Goal: Task Accomplishment & Management: Use online tool/utility

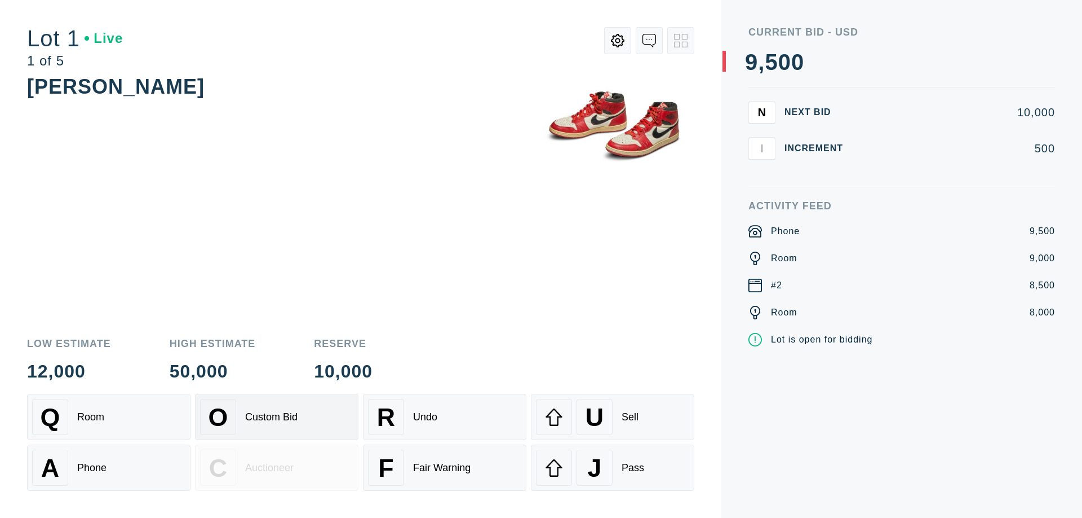
click at [277, 417] on div "Custom Bid" at bounding box center [271, 417] width 52 height 12
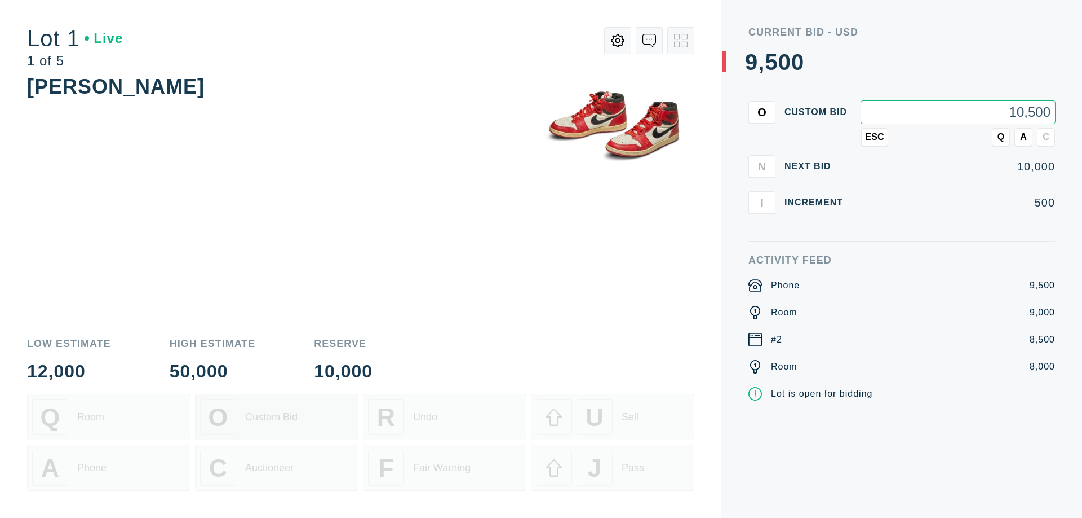
type input "10,500"
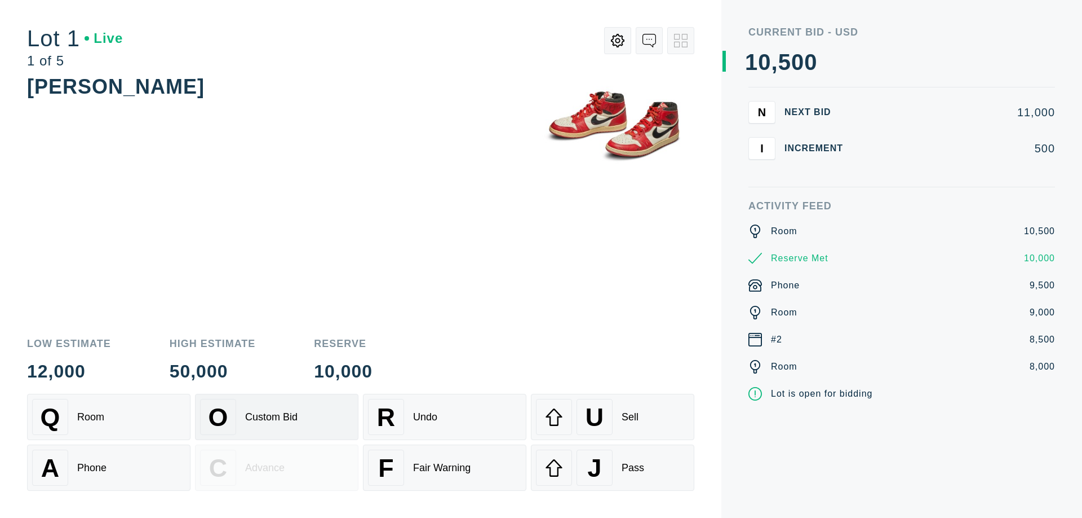
click at [277, 417] on div "Custom Bid" at bounding box center [271, 417] width 52 height 12
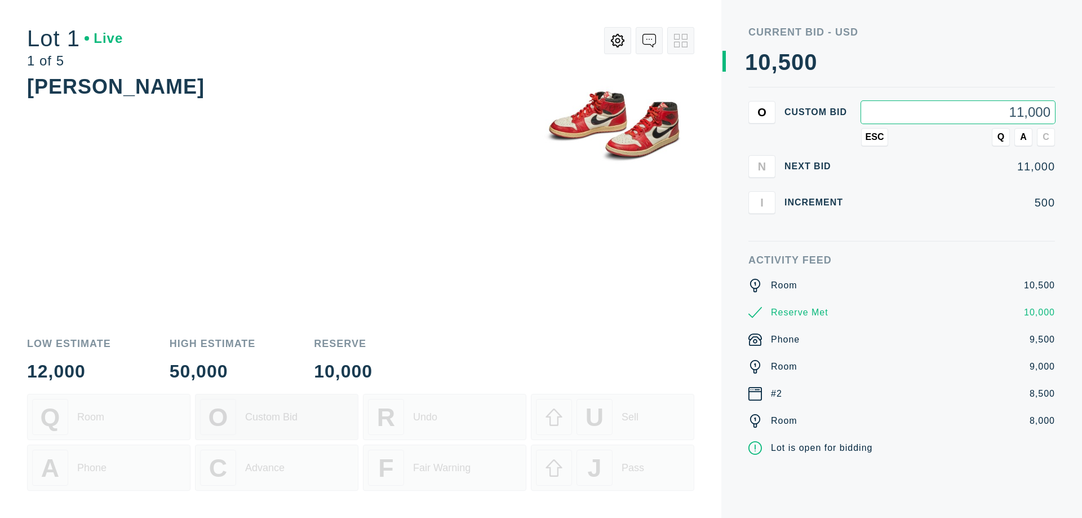
type input "11,000"
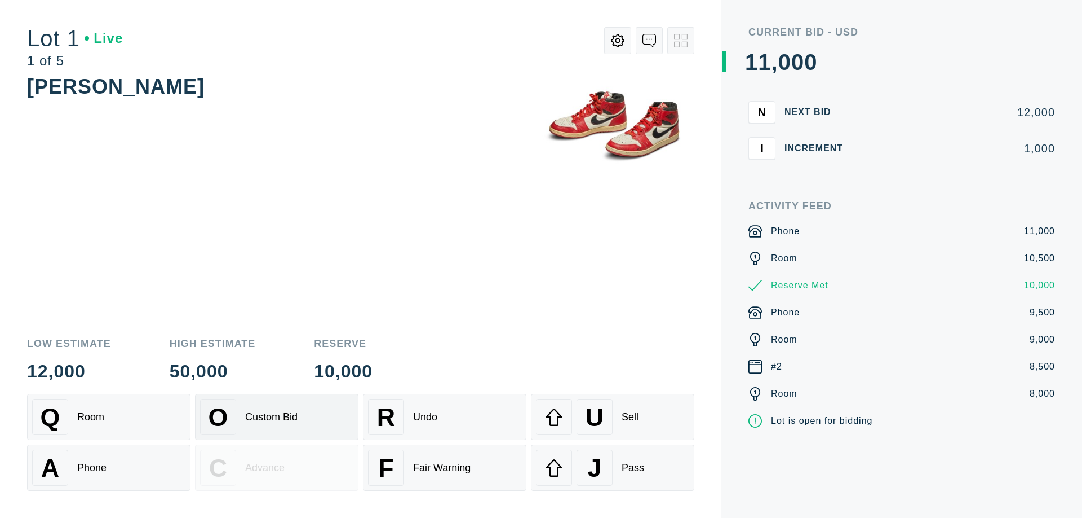
click at [109, 417] on div "Q Room" at bounding box center [108, 417] width 153 height 36
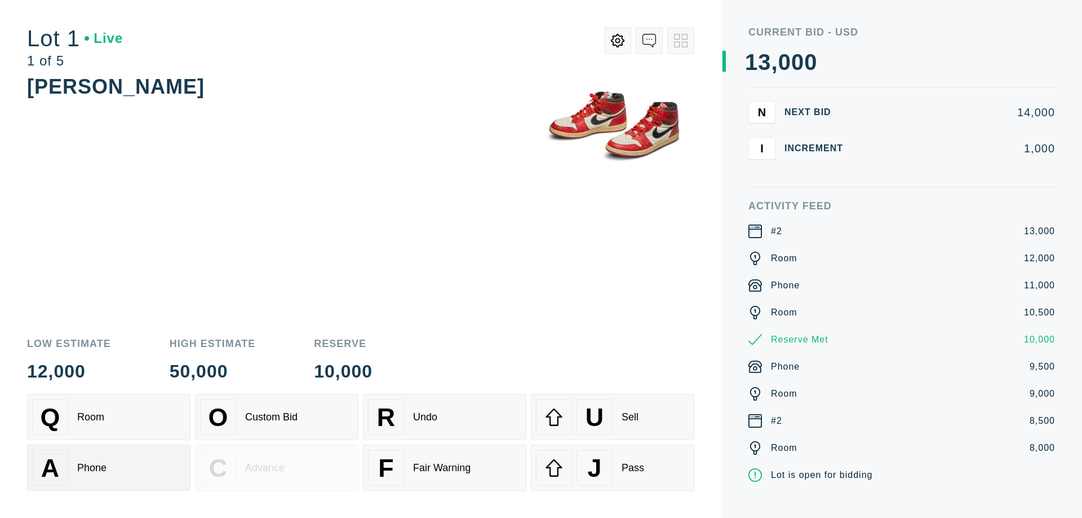
click at [109, 467] on div "A Phone" at bounding box center [108, 467] width 153 height 36
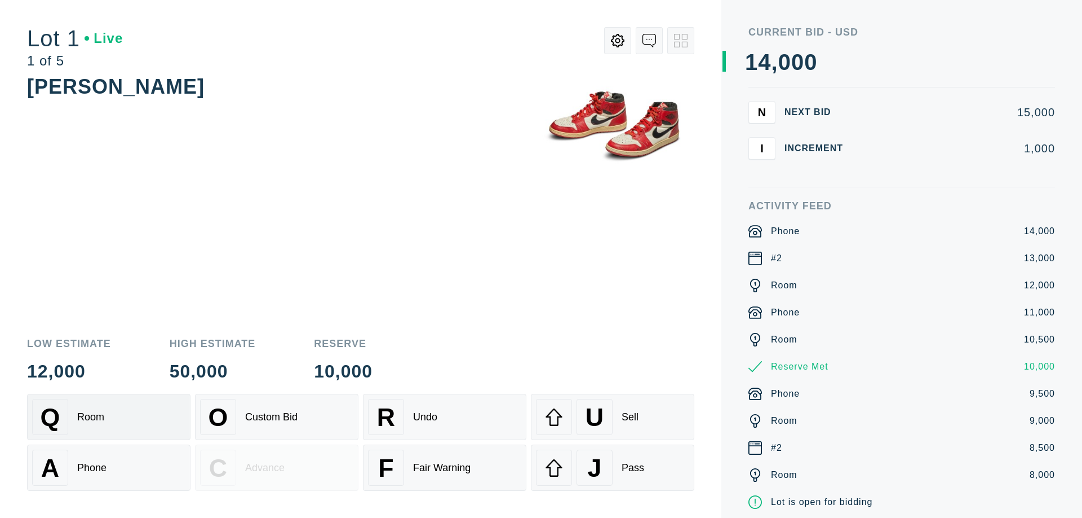
click at [109, 417] on div "Q Room" at bounding box center [108, 417] width 153 height 36
click at [445, 417] on div "R Undo" at bounding box center [444, 417] width 153 height 36
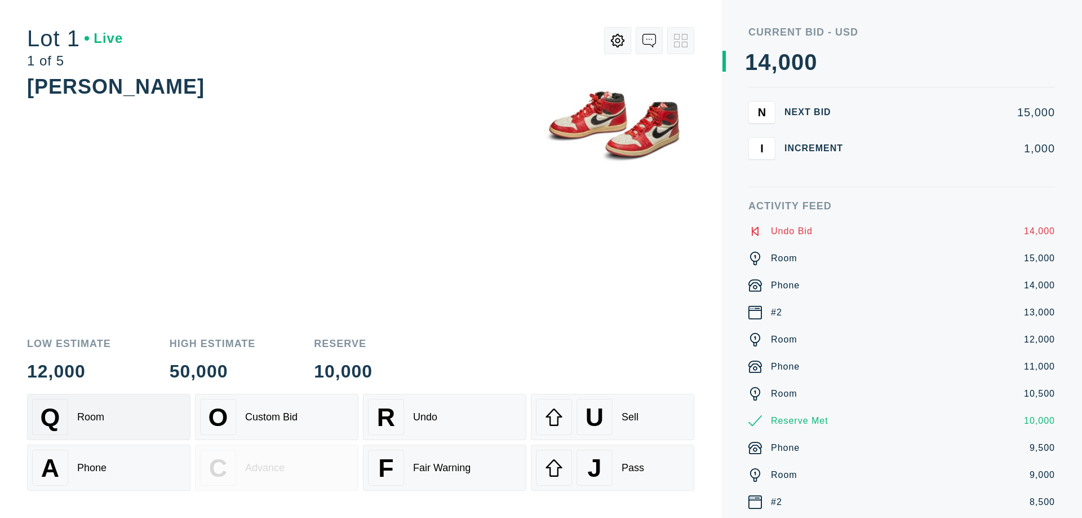
click at [109, 417] on div "Q Room" at bounding box center [108, 417] width 153 height 36
click at [109, 467] on div "A Phone" at bounding box center [108, 467] width 153 height 36
click at [109, 417] on div "Q Room" at bounding box center [108, 417] width 153 height 36
click at [445, 417] on div "R Undo" at bounding box center [444, 417] width 153 height 36
click at [613, 417] on div "U Sell" at bounding box center [612, 417] width 153 height 36
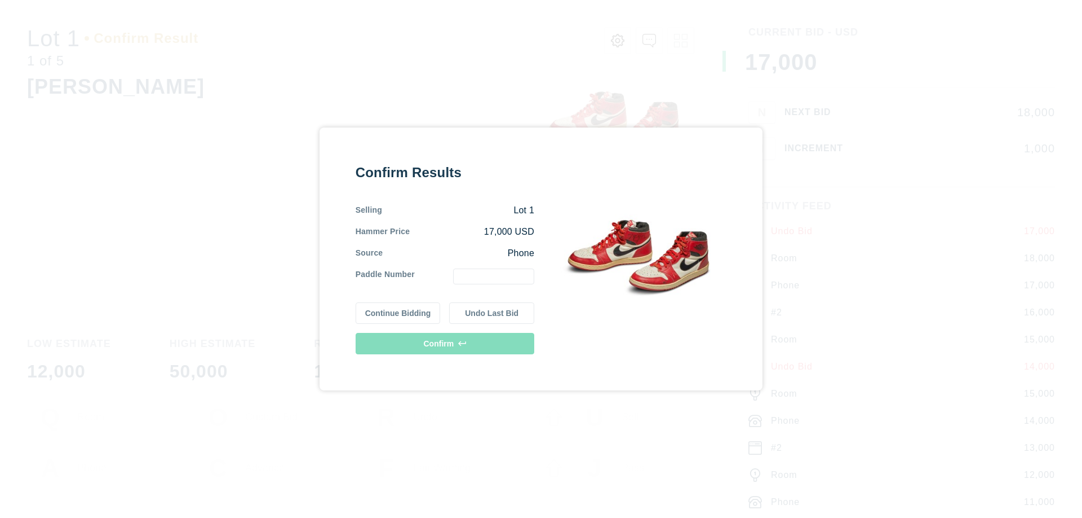
click at [399, 313] on button "Continue Bidding" at bounding box center [398, 312] width 85 height 21
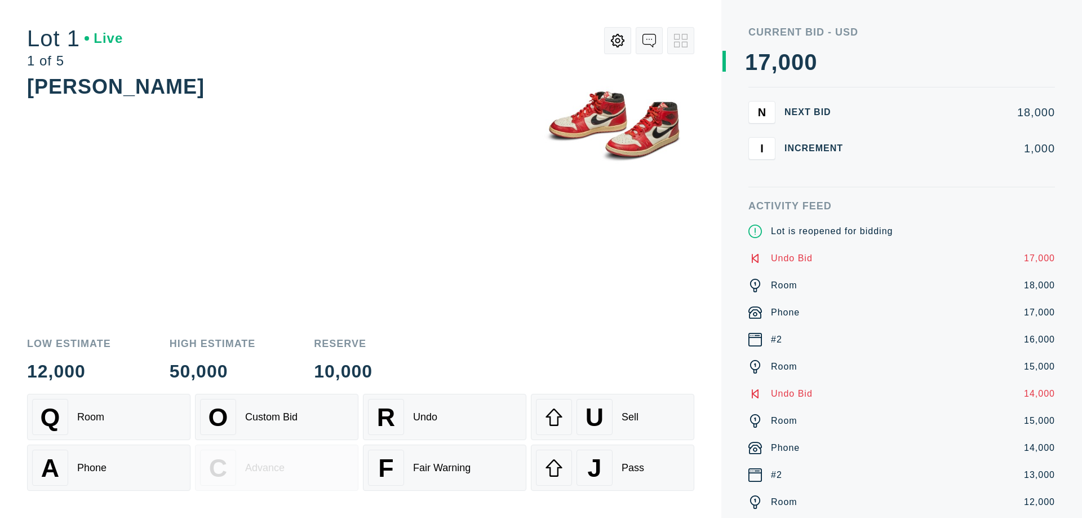
click at [613, 417] on div "U Sell" at bounding box center [612, 417] width 153 height 36
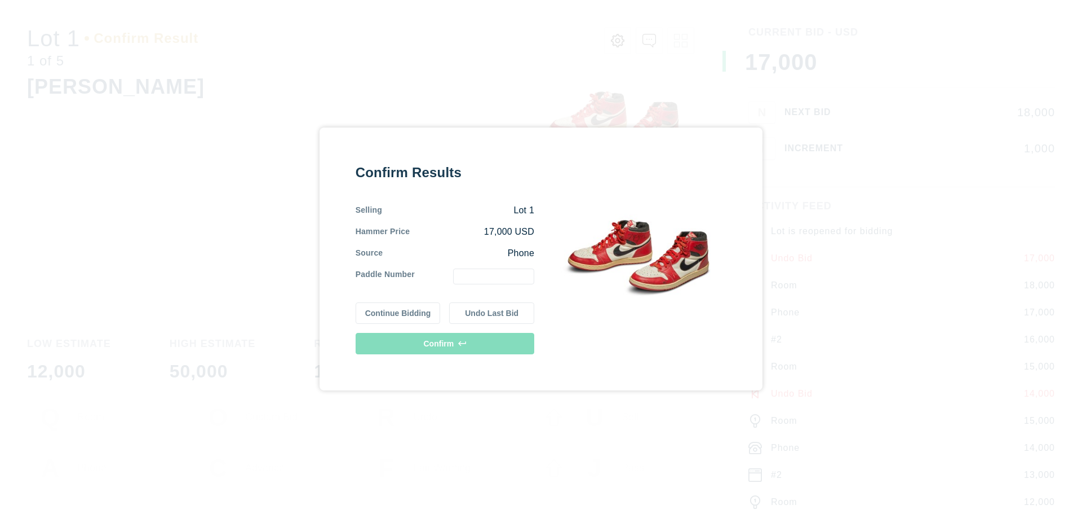
click at [492, 313] on button "Undo Last Bid" at bounding box center [491, 312] width 85 height 21
click at [399, 311] on button "Continue Bidding" at bounding box center [398, 310] width 85 height 21
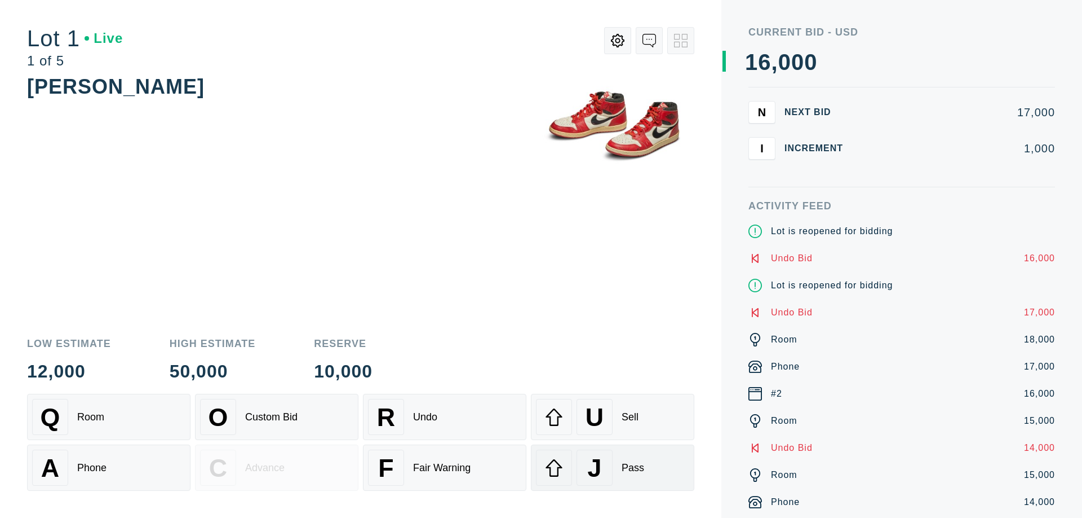
click at [613, 467] on div "J Pass" at bounding box center [612, 467] width 153 height 36
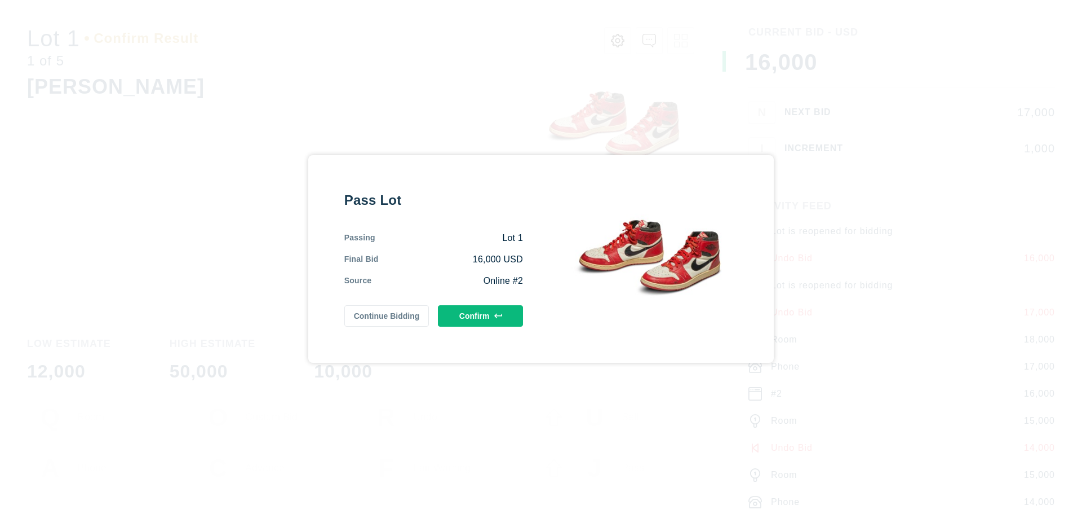
click at [481, 316] on button "Confirm" at bounding box center [480, 315] width 85 height 21
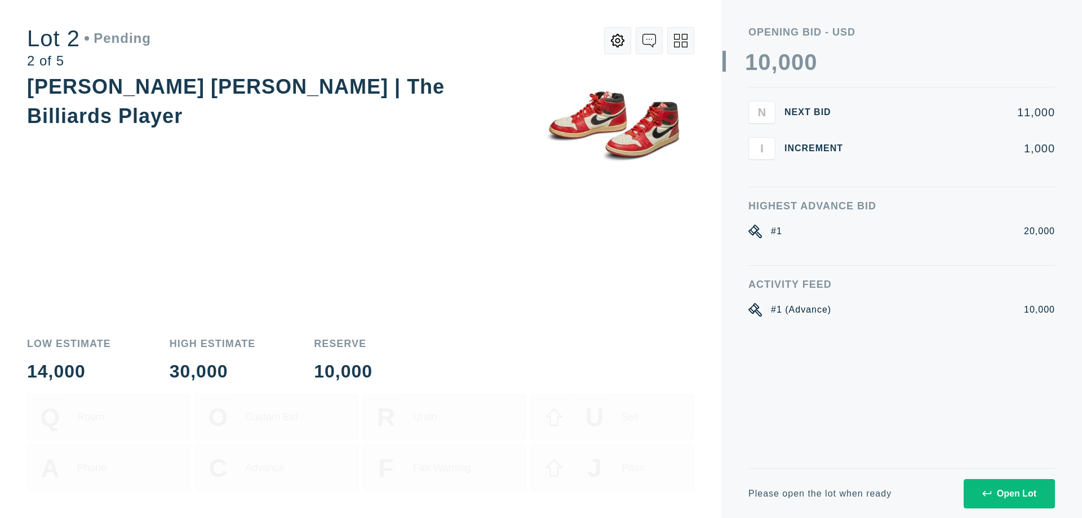
click at [1009, 493] on div "Open Lot" at bounding box center [1010, 493] width 54 height 10
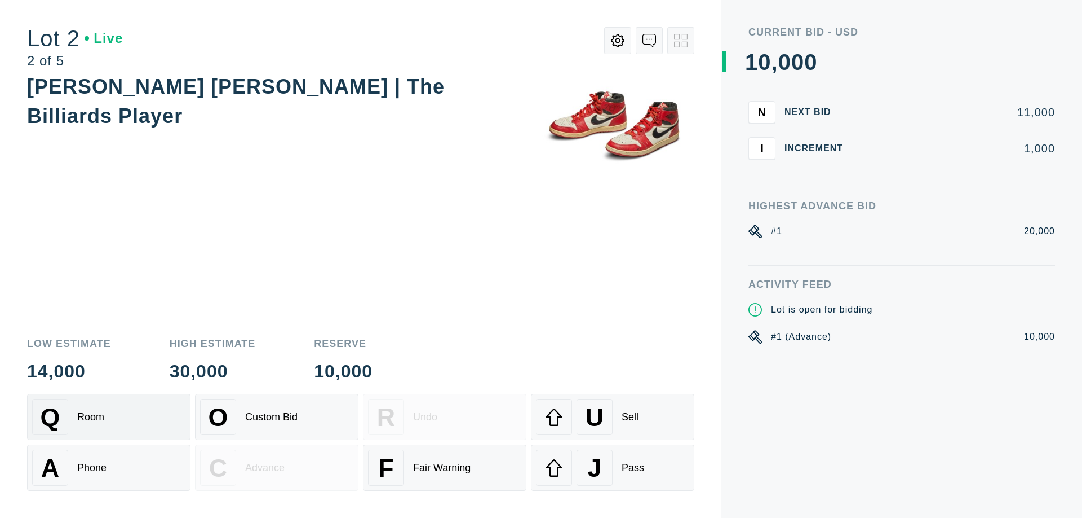
click at [109, 417] on div "Q Room" at bounding box center [108, 417] width 153 height 36
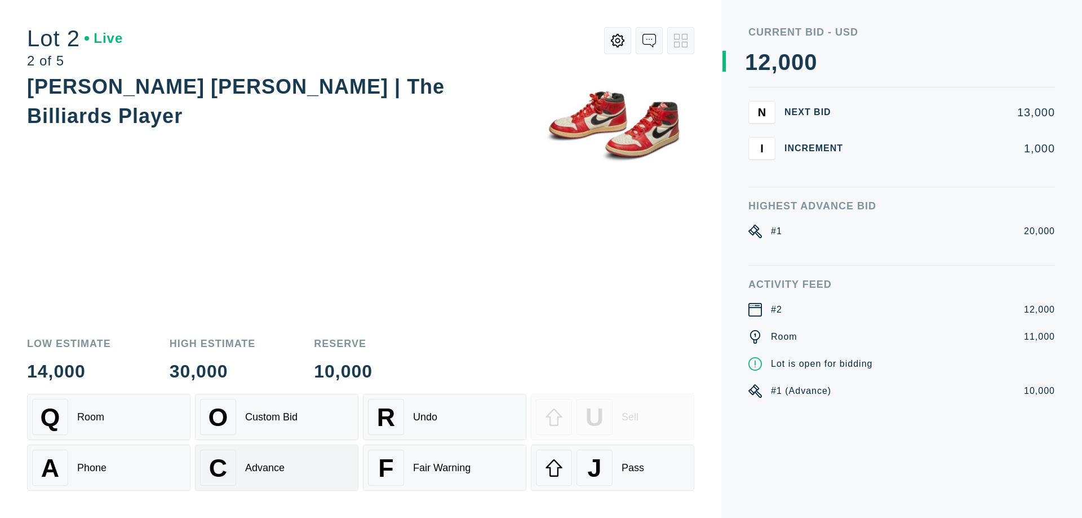
click at [277, 467] on div "Advance" at bounding box center [264, 468] width 39 height 12
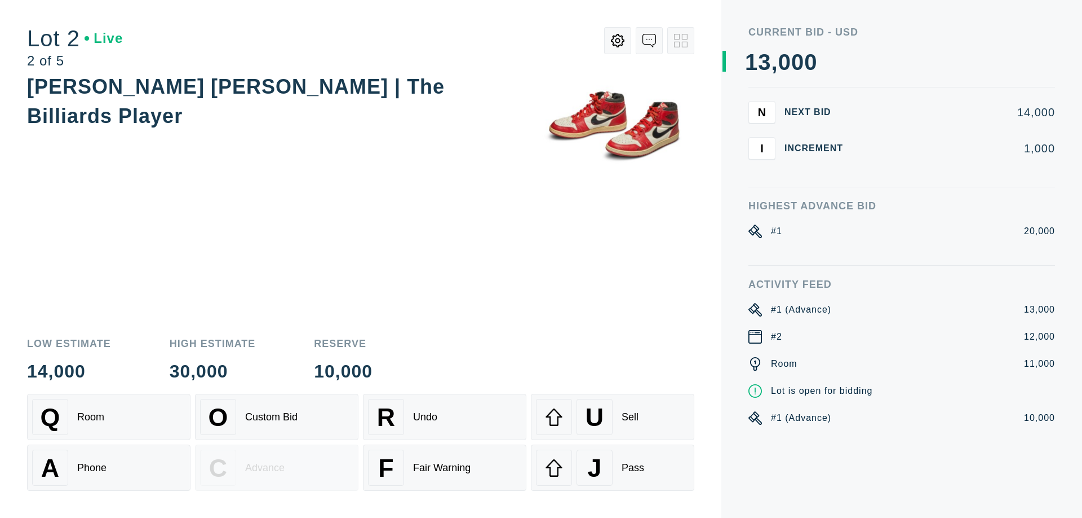
click at [613, 417] on div "U Sell" at bounding box center [612, 417] width 153 height 36
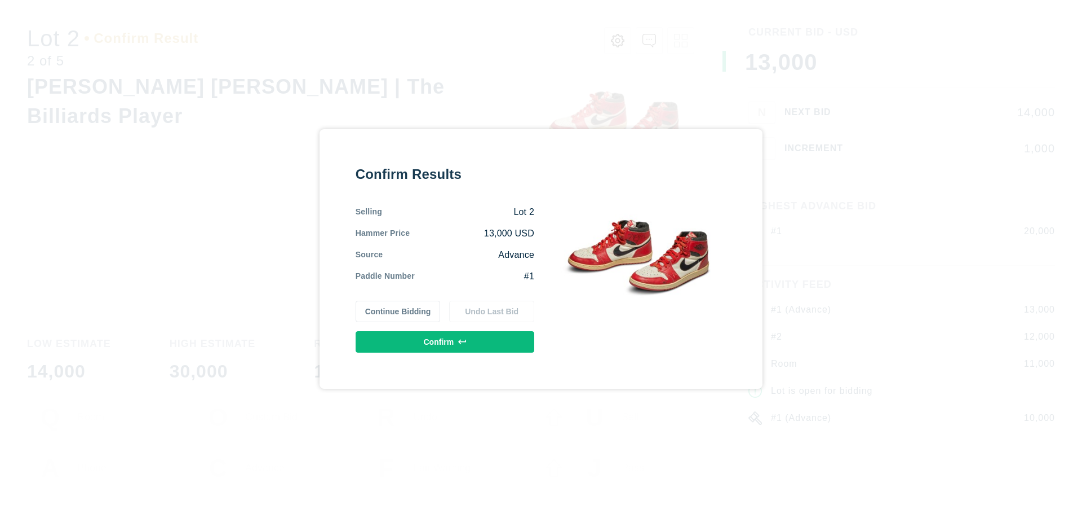
click at [445, 342] on button "Confirm" at bounding box center [445, 341] width 179 height 21
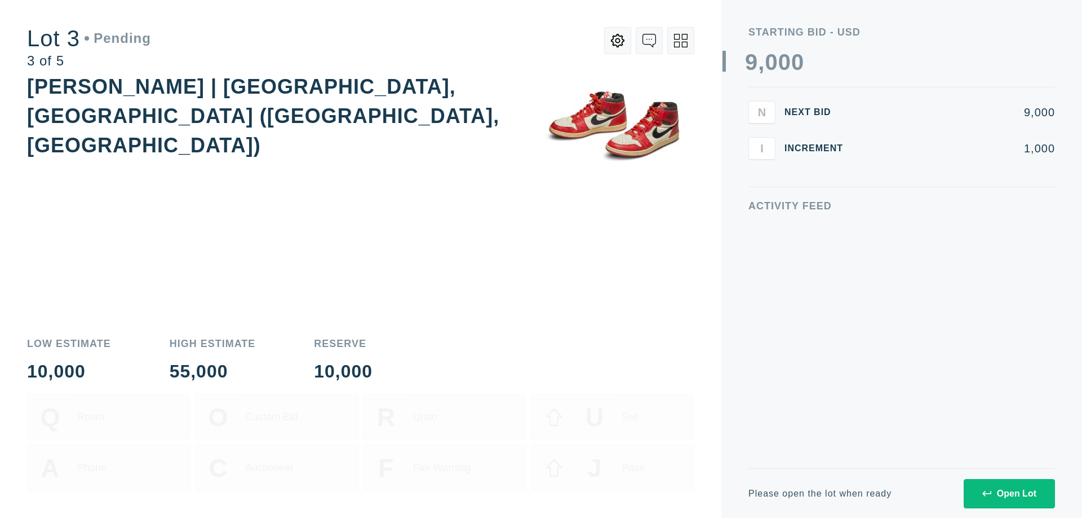
click at [1009, 493] on div "Open Lot" at bounding box center [1010, 493] width 54 height 10
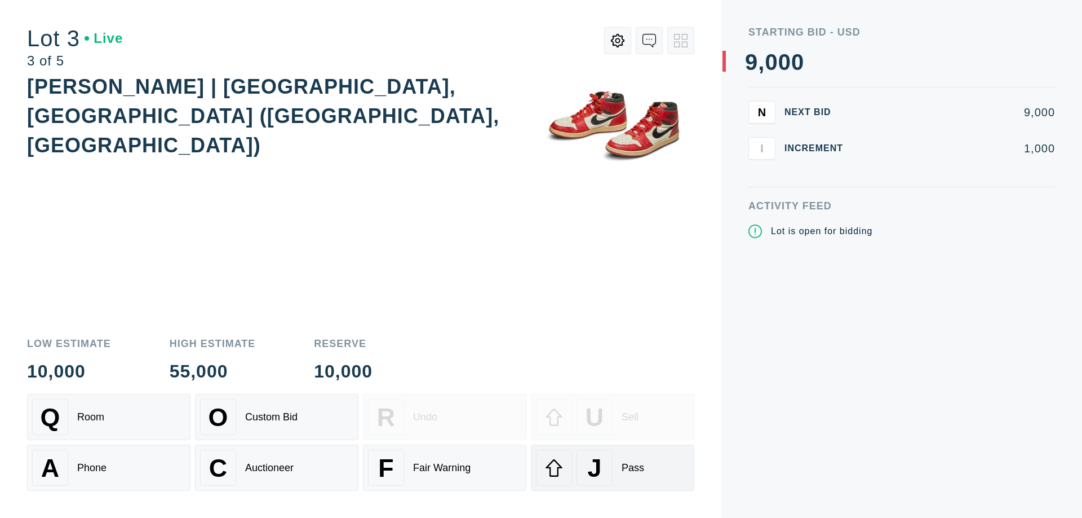
click at [613, 467] on div "J Pass" at bounding box center [612, 467] width 153 height 36
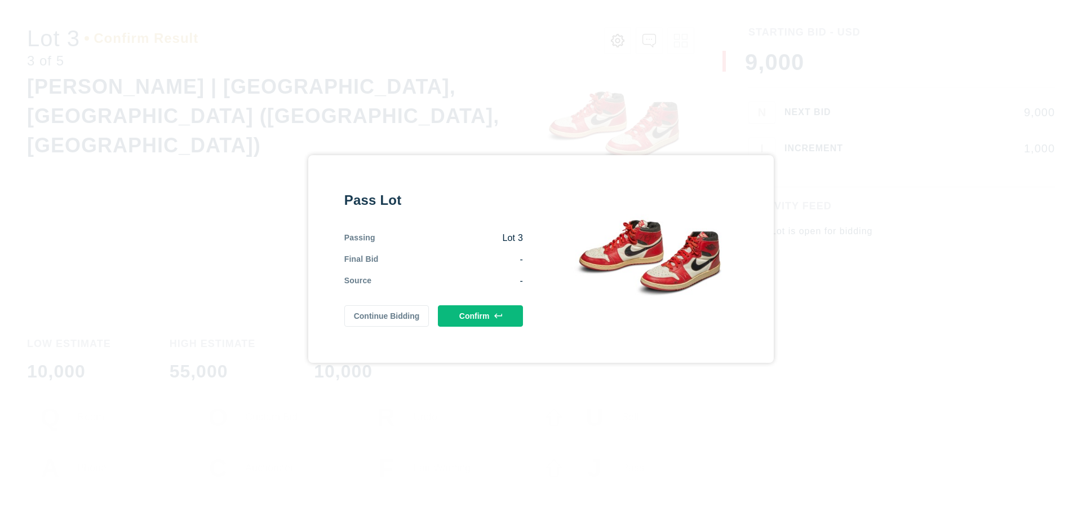
click at [481, 316] on button "Confirm" at bounding box center [480, 315] width 85 height 21
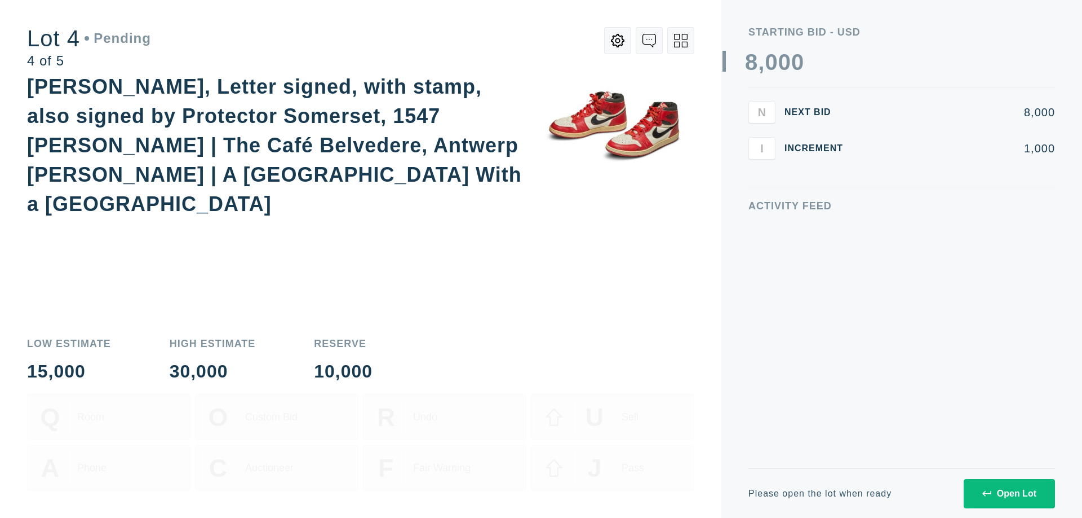
click at [1009, 493] on div "Open Lot" at bounding box center [1010, 493] width 54 height 10
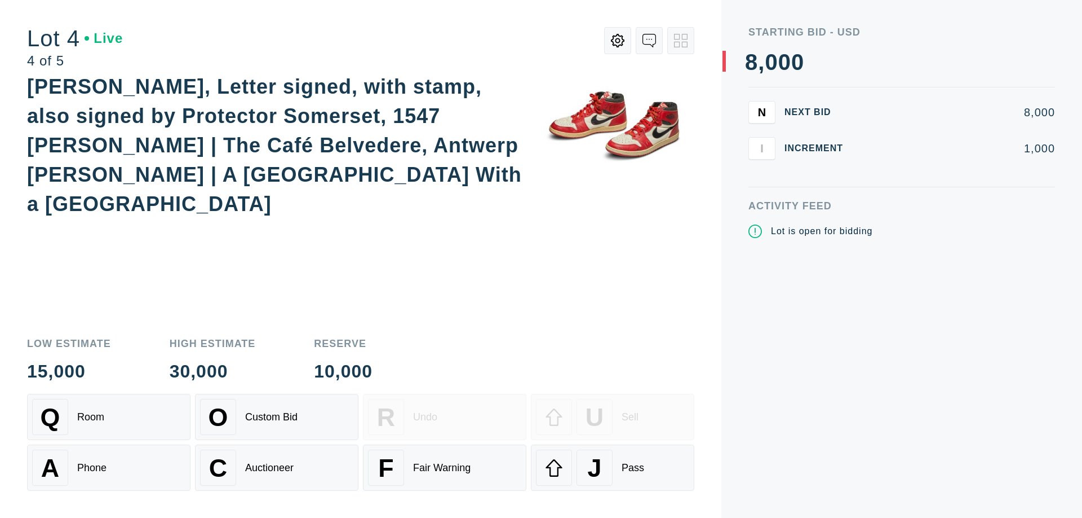
click at [109, 417] on div "Q Room" at bounding box center [108, 417] width 153 height 36
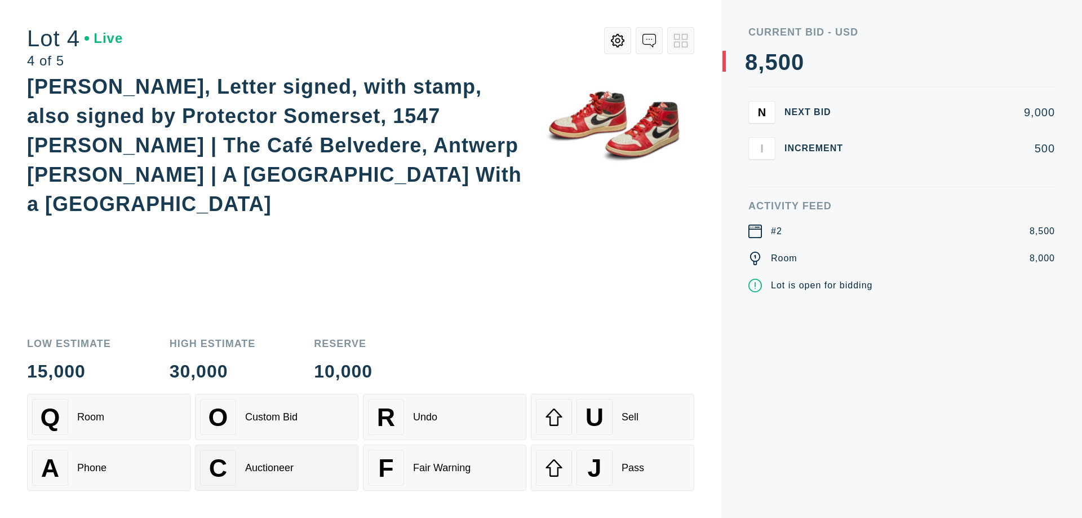
click at [277, 467] on div "Auctioneer" at bounding box center [269, 468] width 48 height 12
click at [613, 467] on div "J Pass" at bounding box center [612, 467] width 153 height 36
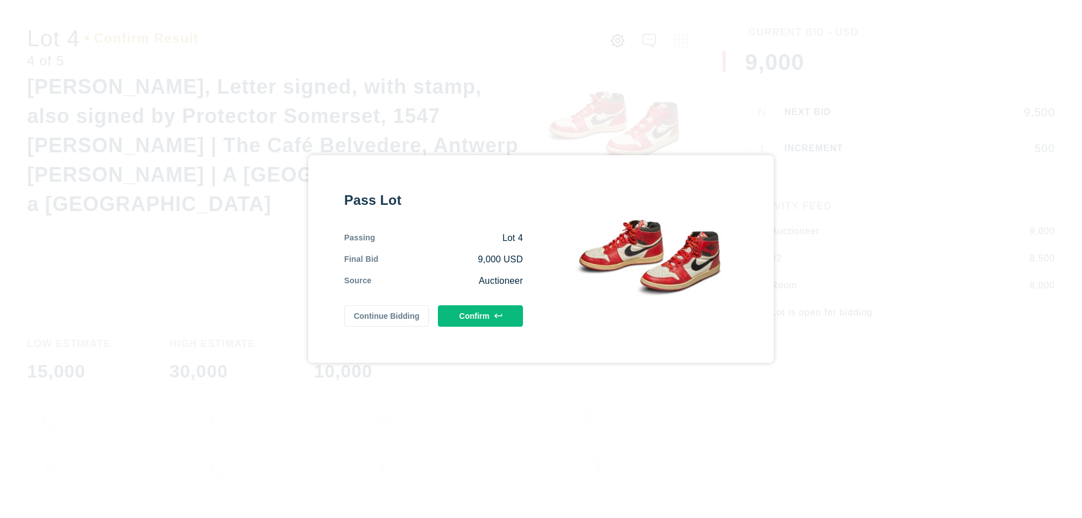
click at [481, 316] on button "Confirm" at bounding box center [480, 315] width 85 height 21
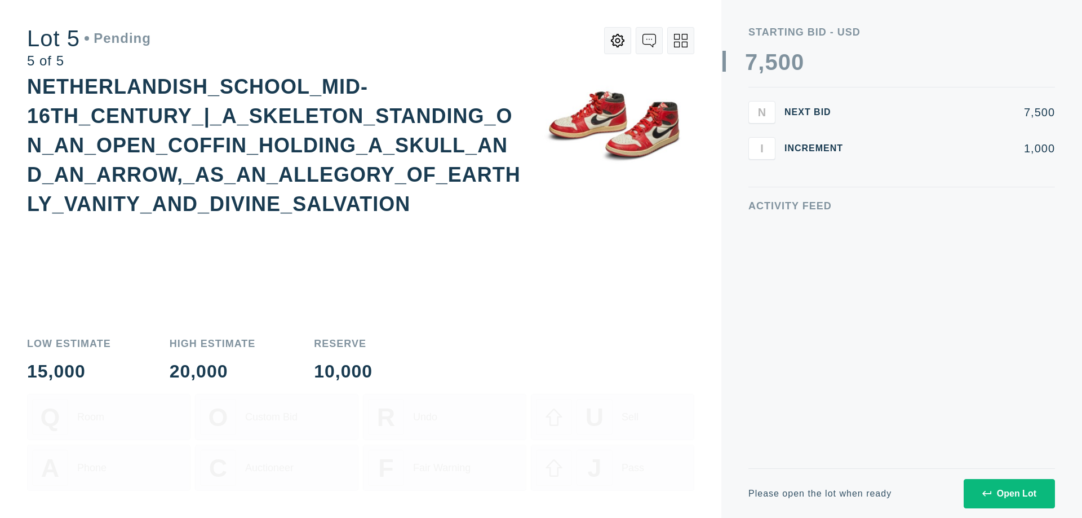
click at [1009, 493] on div "Open Lot" at bounding box center [1010, 493] width 54 height 10
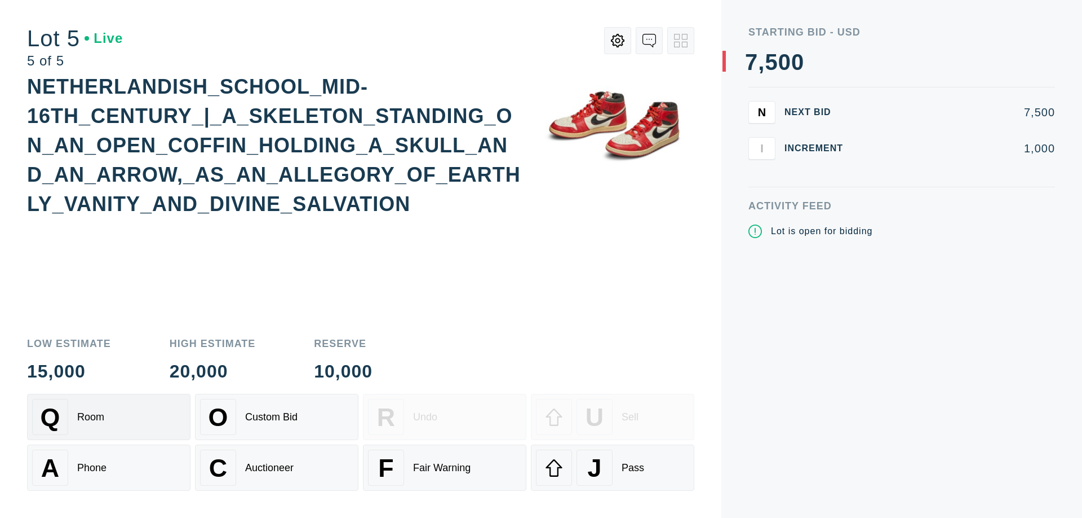
click at [109, 417] on div "Q Room" at bounding box center [108, 417] width 153 height 36
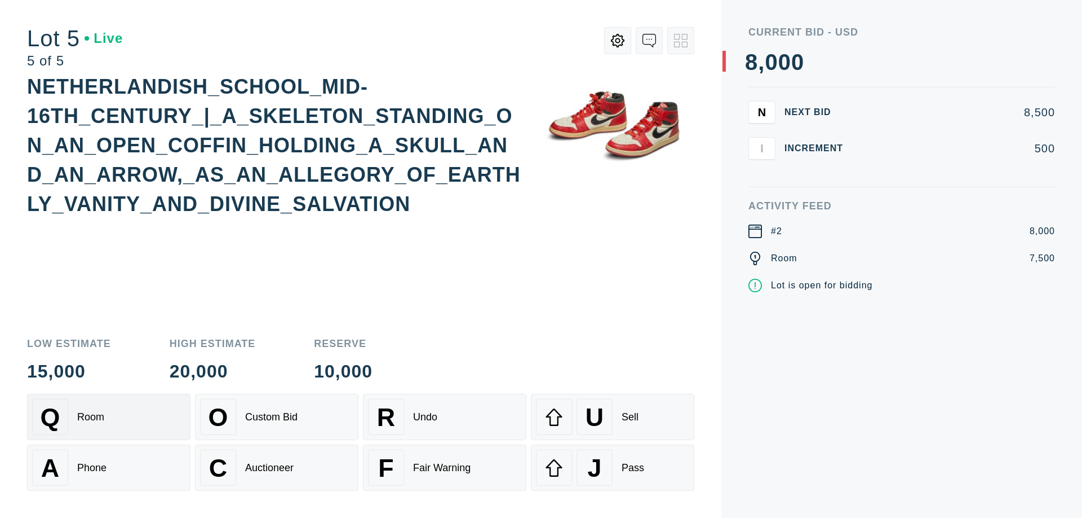
click at [109, 417] on div "Q Room" at bounding box center [108, 417] width 153 height 36
click at [613, 417] on div "U Sell" at bounding box center [612, 417] width 153 height 36
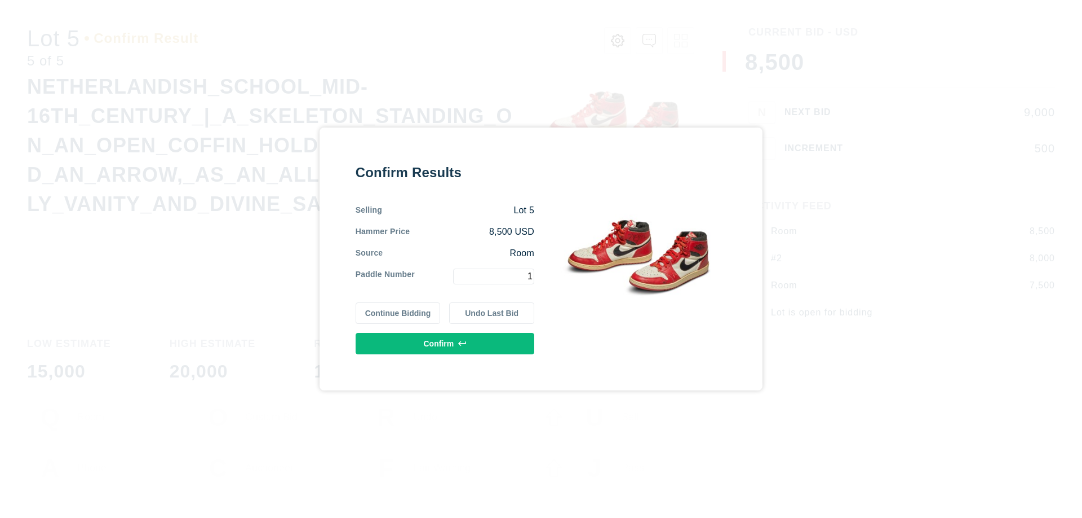
type input "1"
click at [445, 343] on button "Confirm" at bounding box center [445, 343] width 179 height 21
